Goal: Transaction & Acquisition: Purchase product/service

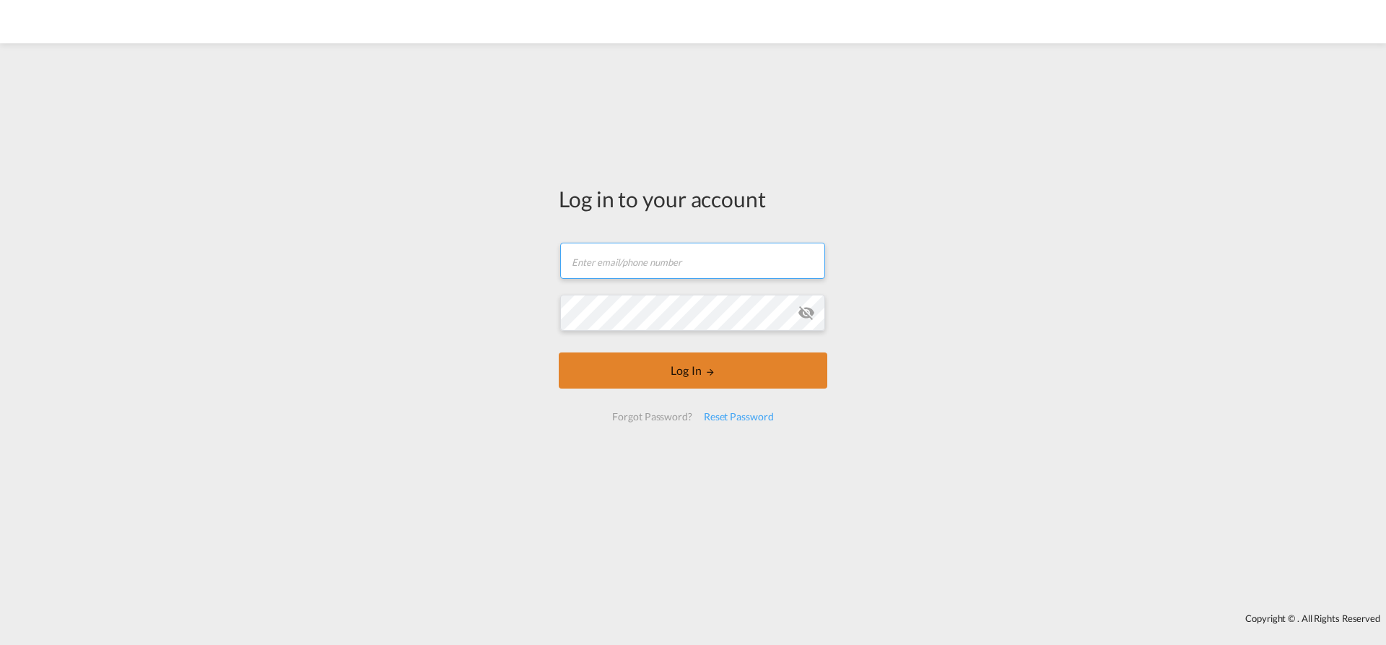
type input "[EMAIL_ADDRESS][PERSON_NAME][DOMAIN_NAME]"
click at [692, 380] on button "Log In" at bounding box center [693, 370] width 269 height 36
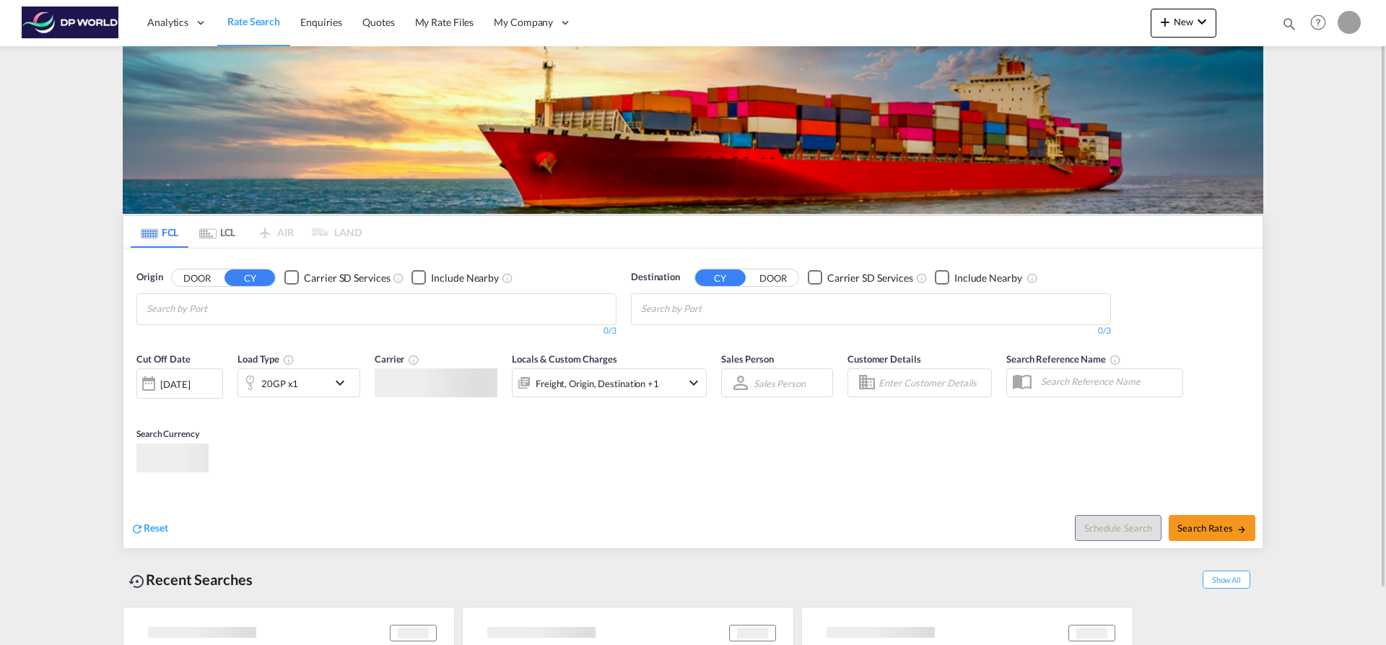
click at [259, 314] on input "Chips input." at bounding box center [215, 308] width 137 height 23
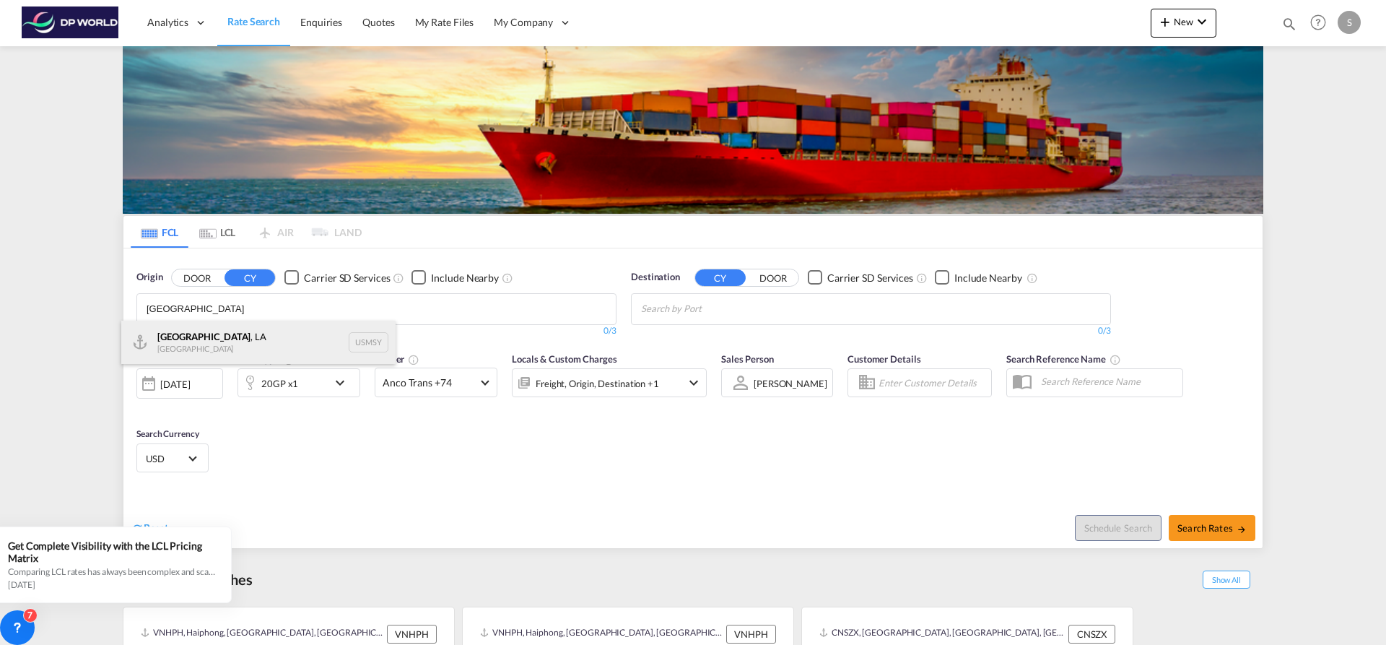
type input "[GEOGRAPHIC_DATA]"
click at [268, 338] on div "[GEOGRAPHIC_DATA] , [GEOGRAPHIC_DATA] USMSY" at bounding box center [258, 342] width 274 height 43
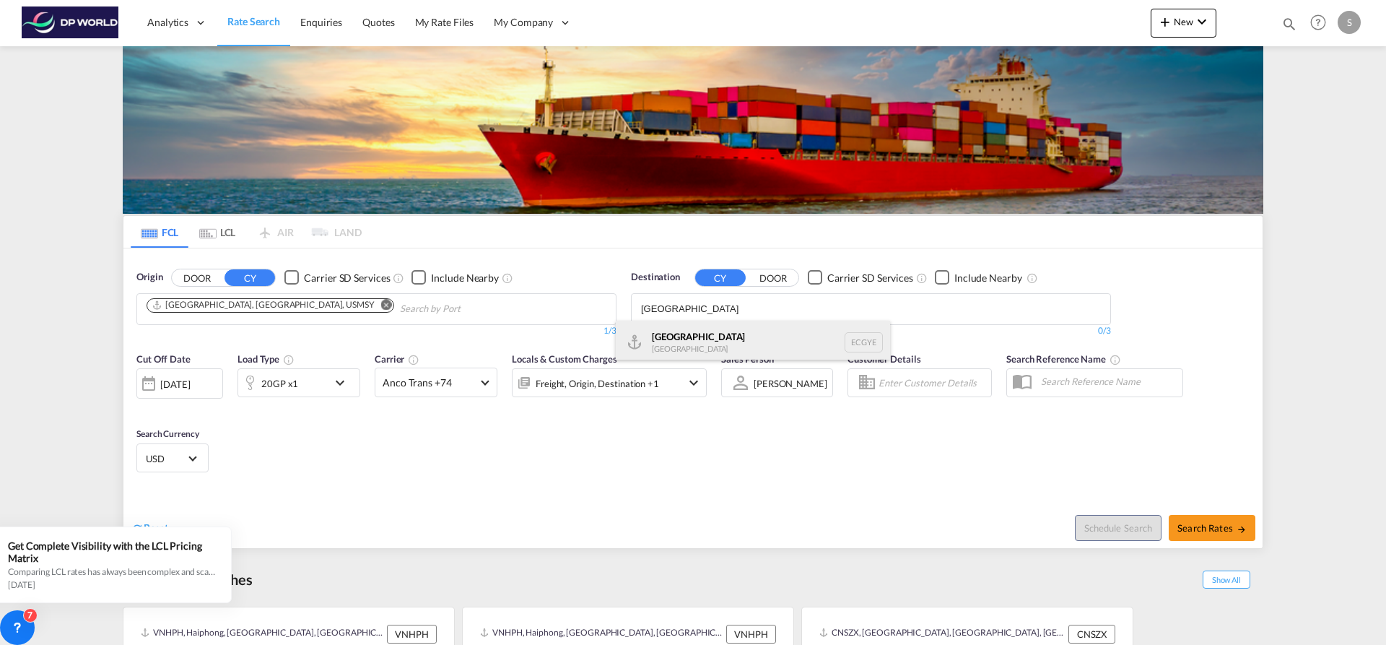
type input "[GEOGRAPHIC_DATA]"
click at [646, 331] on div "Guayaquil [GEOGRAPHIC_DATA] [GEOGRAPHIC_DATA]" at bounding box center [753, 342] width 274 height 43
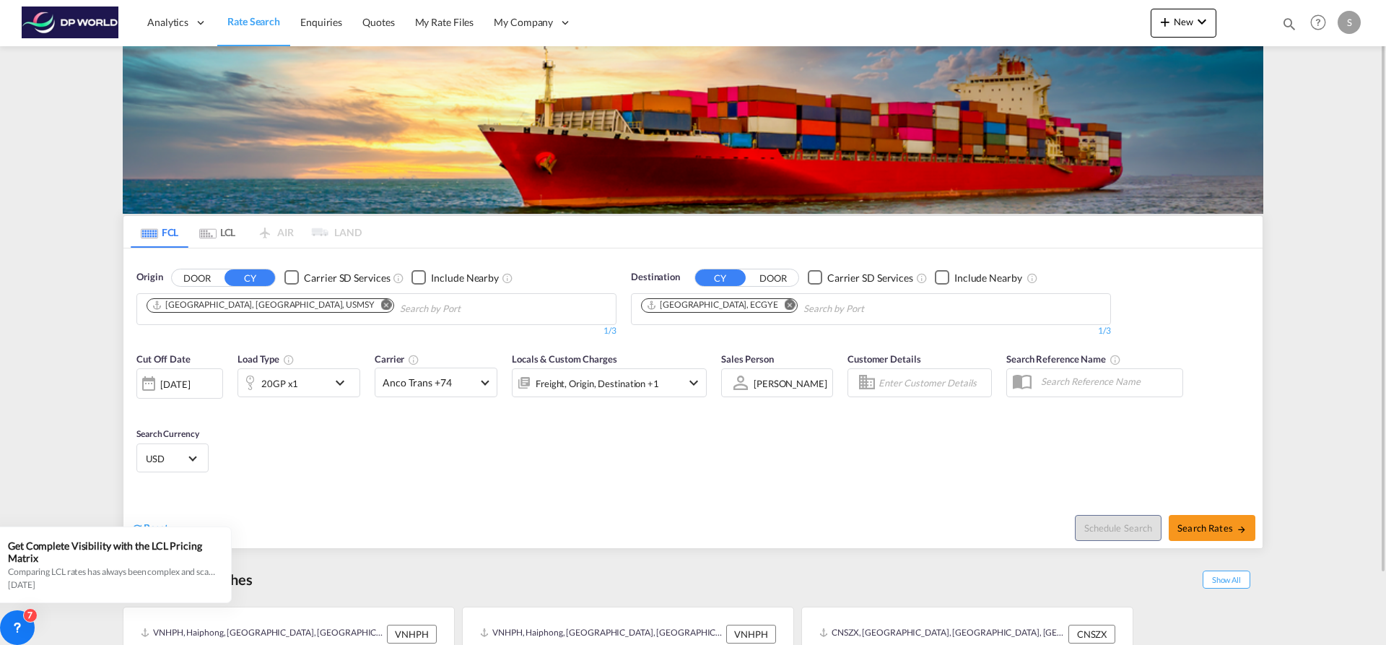
click at [331, 385] on div "20GP x1" at bounding box center [298, 382] width 123 height 29
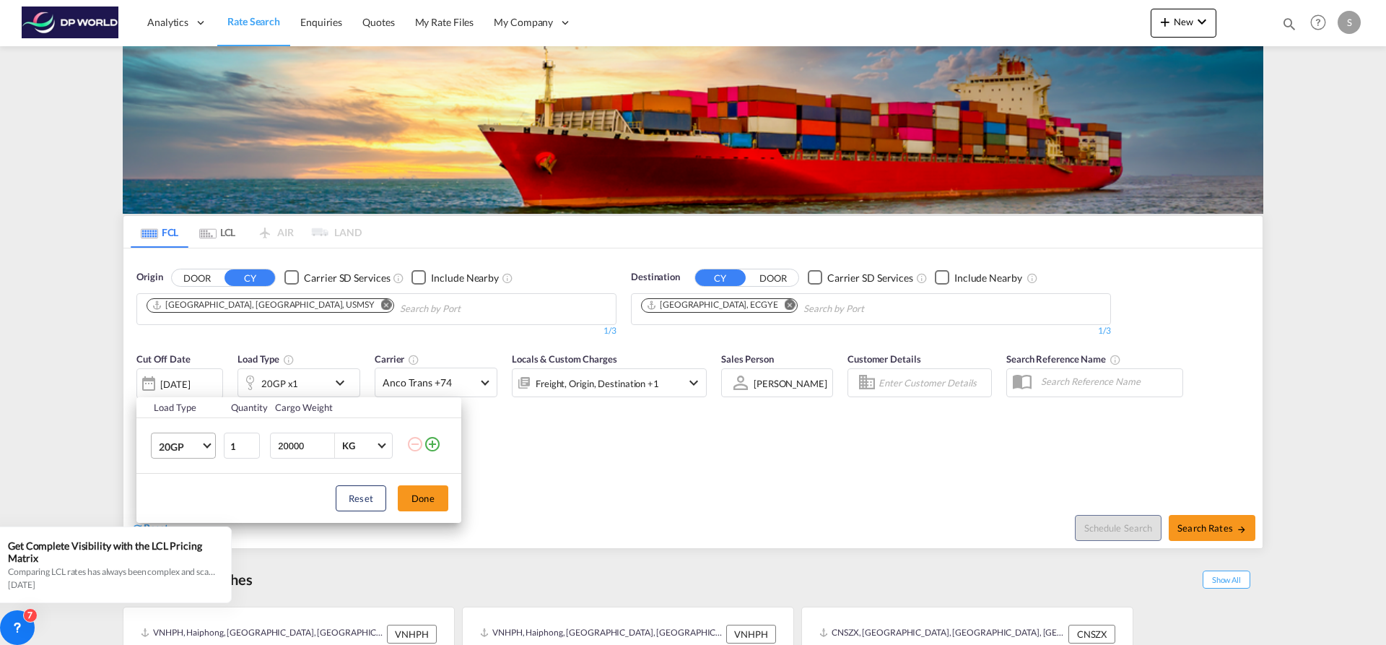
click at [209, 450] on md-select-value "20GP" at bounding box center [186, 445] width 58 height 25
click at [204, 518] on md-option "40HC" at bounding box center [196, 515] width 98 height 35
click at [414, 498] on button "Done" at bounding box center [423, 498] width 51 height 26
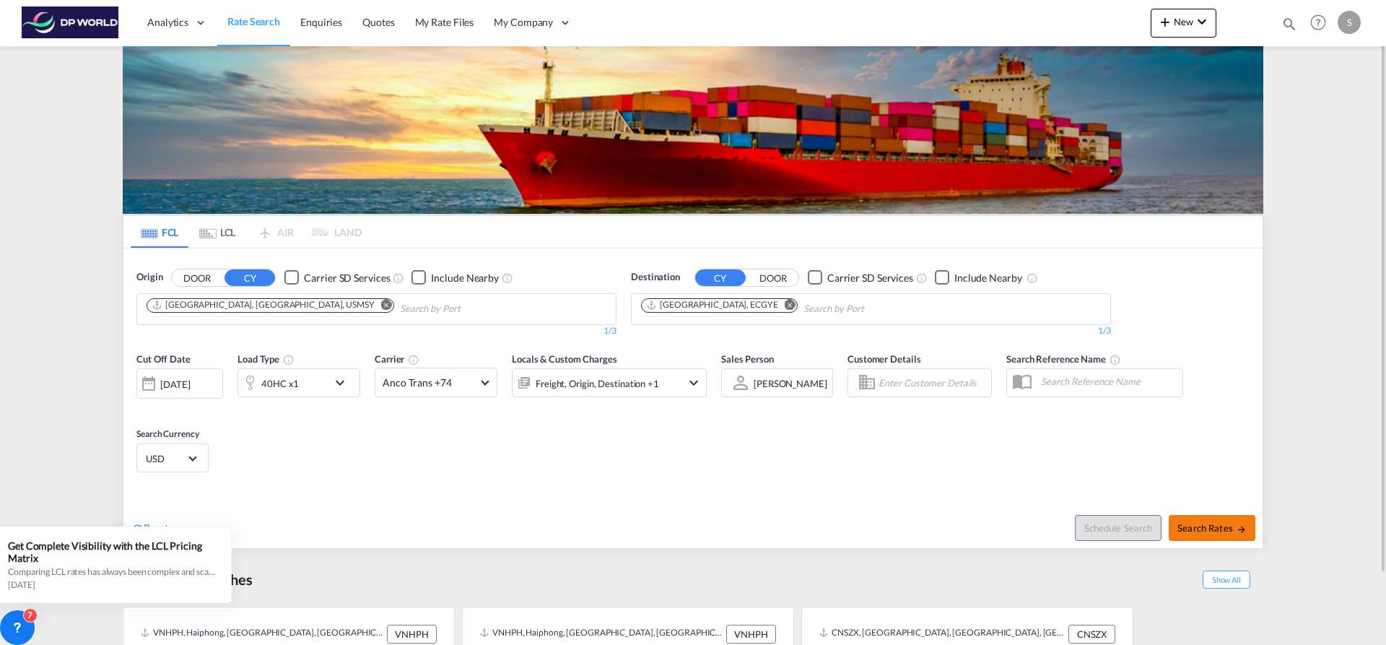
click at [1200, 531] on span "Search Rates" at bounding box center [1211, 528] width 69 height 12
type input "USMSY to ECGYE / [DATE]"
